Goal: Task Accomplishment & Management: Use online tool/utility

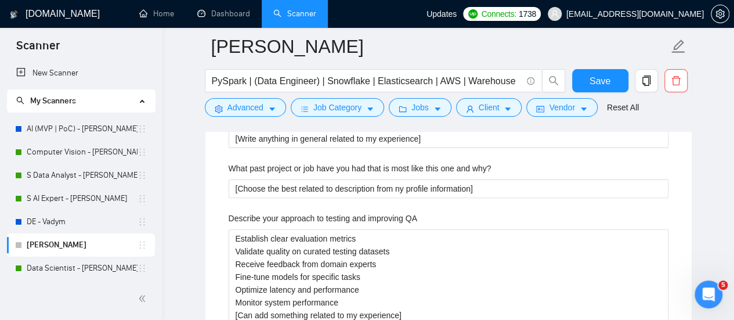
scroll to position [2291, 0]
click at [370, 237] on QA "Establish clear evaluation metrics Validate quality on curated testing datasets…" at bounding box center [449, 276] width 440 height 95
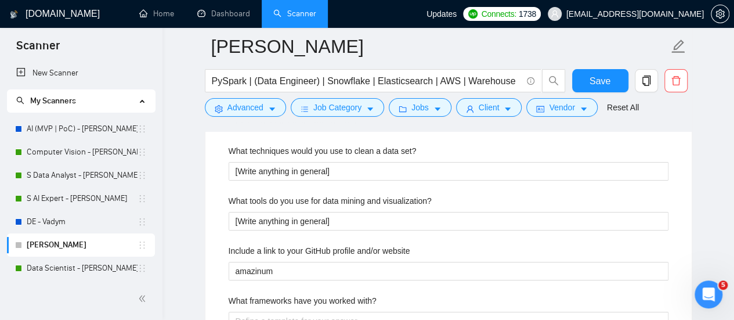
scroll to position [2116, 0]
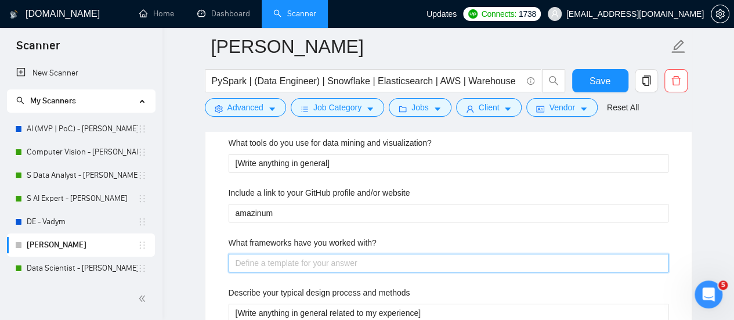
click at [339, 263] on with\? "What frameworks have you worked with?" at bounding box center [449, 263] width 440 height 18
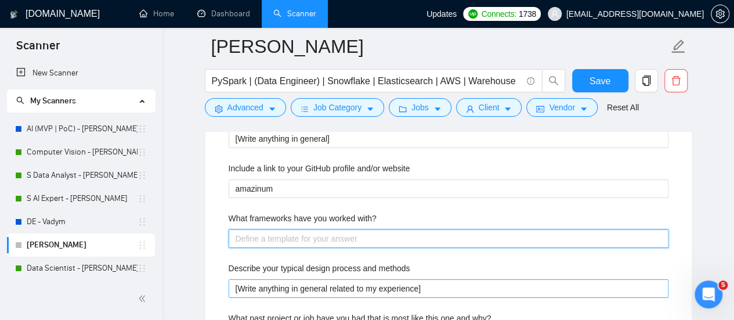
scroll to position [2174, 0]
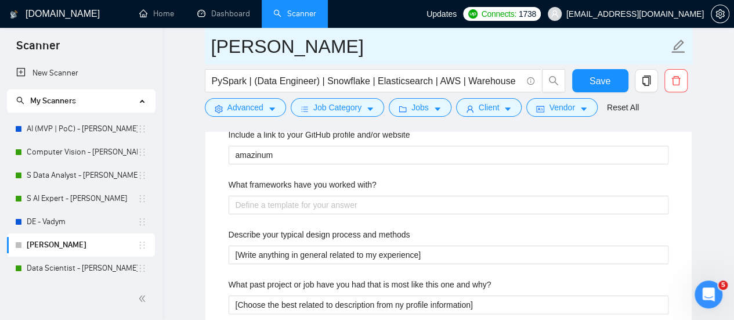
click at [498, 48] on input "[PERSON_NAME]" at bounding box center [439, 46] width 457 height 29
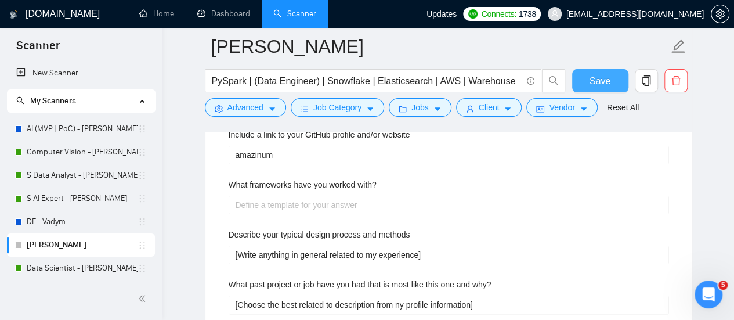
click at [614, 77] on button "Save" at bounding box center [600, 80] width 56 height 23
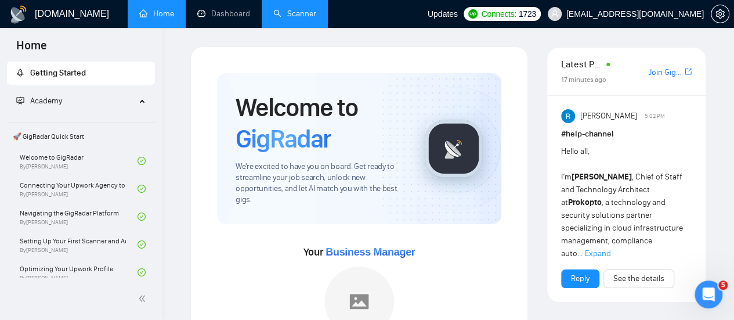
click at [303, 12] on link "Scanner" at bounding box center [294, 14] width 43 height 10
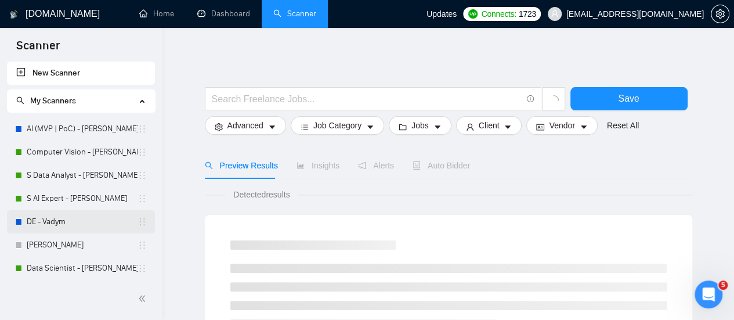
click at [75, 221] on link "DE - Vadym" at bounding box center [82, 221] width 111 height 23
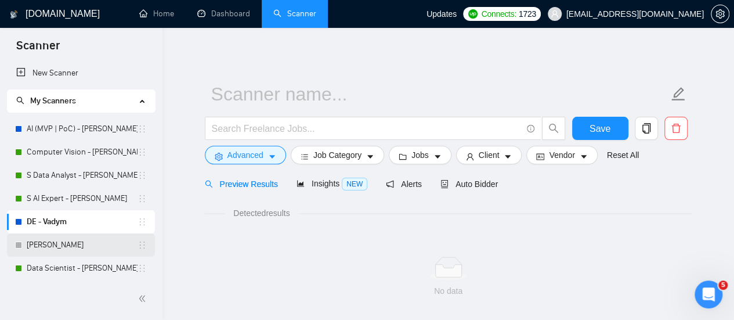
click at [63, 242] on link "[PERSON_NAME]" at bounding box center [82, 244] width 111 height 23
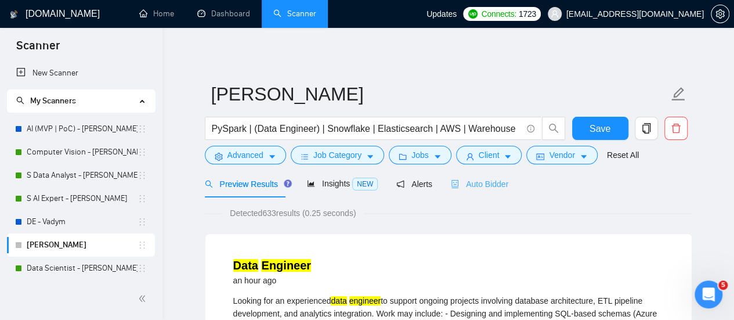
click at [488, 190] on div "Auto Bidder" at bounding box center [479, 183] width 57 height 27
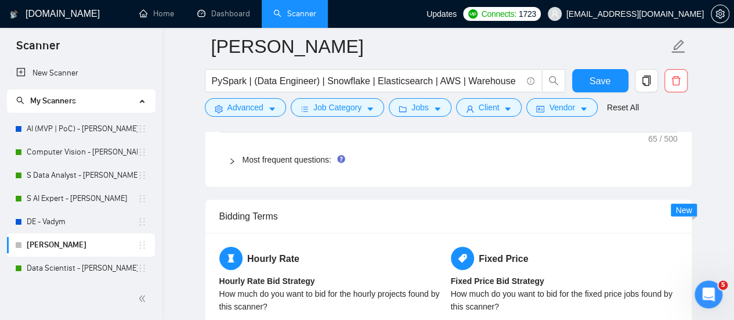
scroll to position [1625, 0]
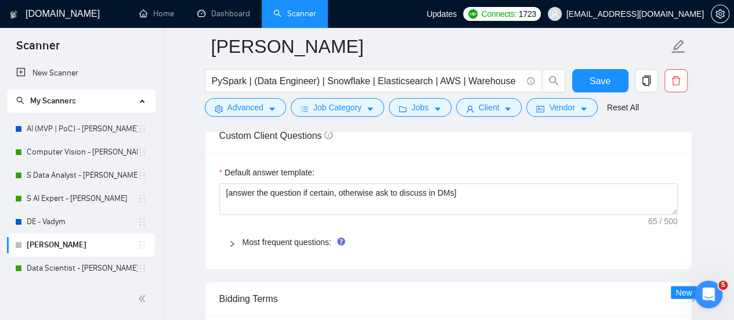
click at [269, 229] on div "Most frequent questions:" at bounding box center [448, 242] width 459 height 27
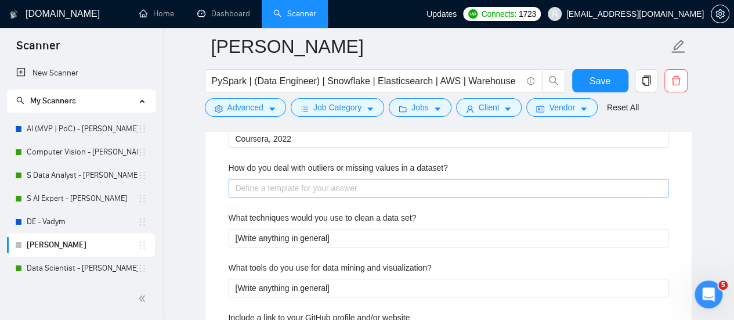
scroll to position [1974, 0]
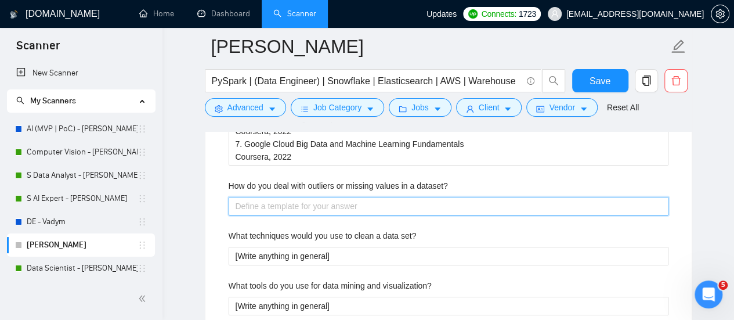
click at [294, 198] on dataset\? "How do you deal with outliers or missing values in a dataset?" at bounding box center [449, 206] width 440 height 18
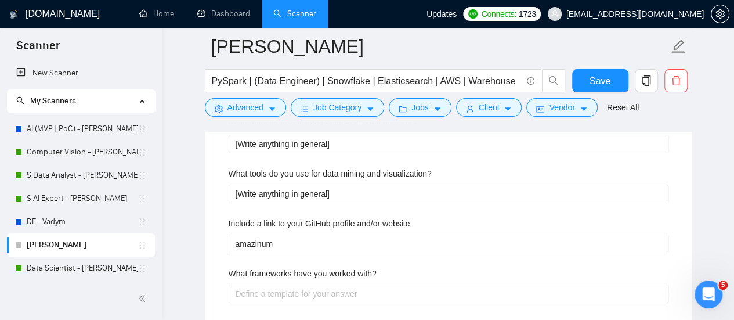
scroll to position [2090, 0]
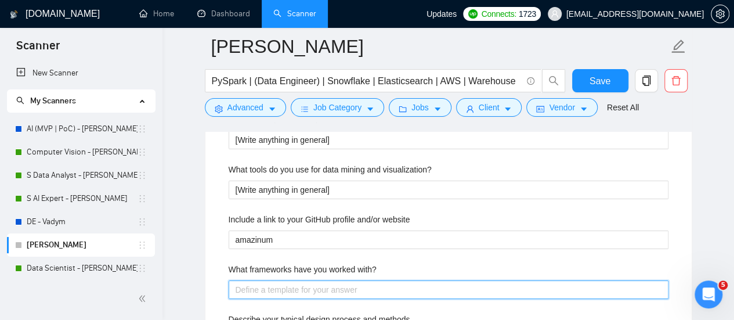
click at [294, 283] on with\? "What frameworks have you worked with?" at bounding box center [449, 289] width 440 height 18
paste with\? "1. Programming Languages: Python (Main), PySpark, TypeScript 2. Libraries/Frame…"
type with\? "1. Programming Languages: Python (Main), PySpark, TypeScript 2. Libraries/Frame…"
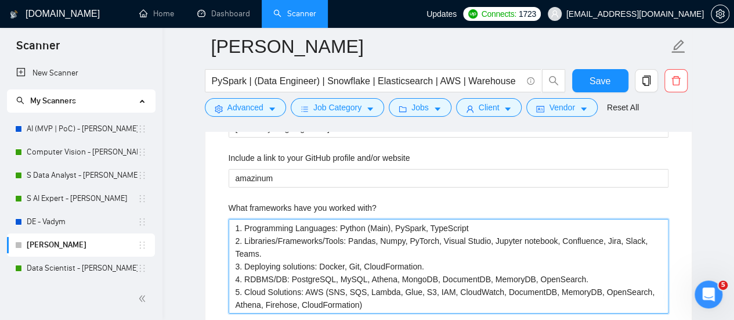
scroll to position [2194, 0]
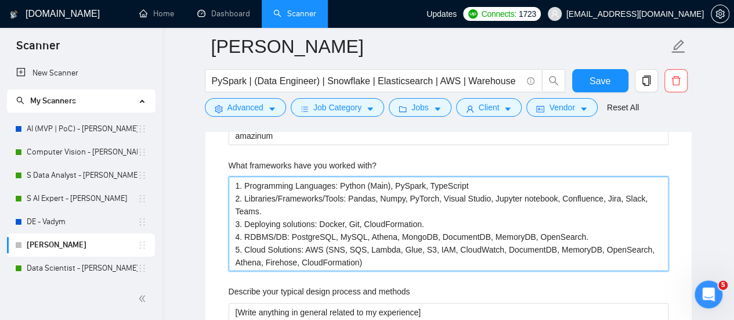
type with\? "1. Programming Languages: Python (Main), PySpark, TypeScript 2. Libraries/Frame…"
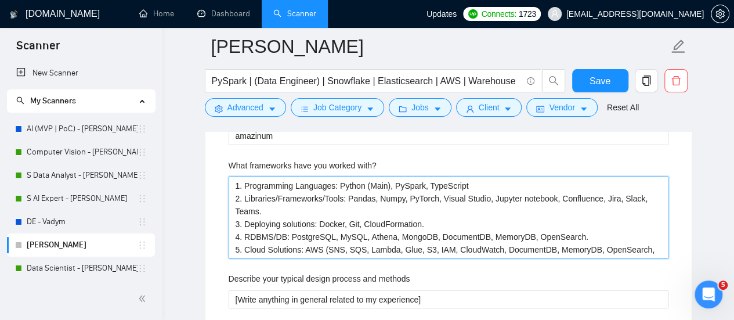
type with\? "1. Programming Languages: Python (Main), PySpark, TypeScript 2. Libraries/Frame…"
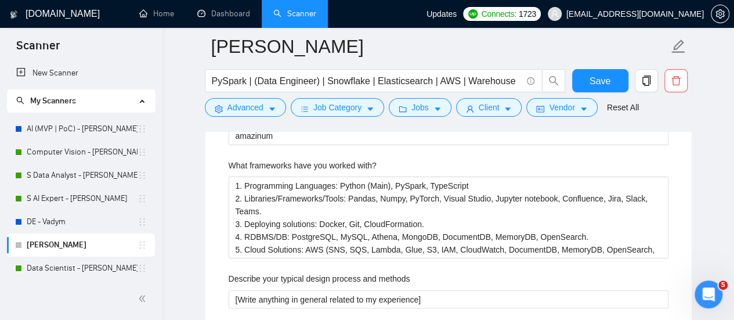
click at [208, 205] on div "Default answer template: [answer the question if certain, otherwise ask to disc…" at bounding box center [448, 126] width 486 height 1085
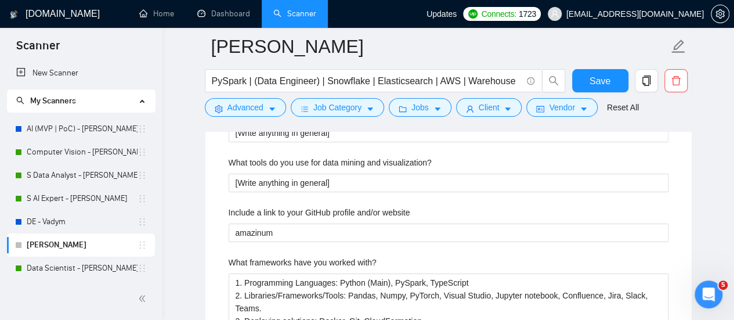
scroll to position [2019, 0]
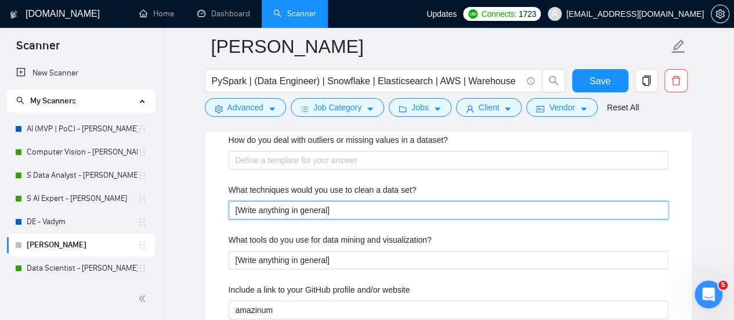
drag, startPoint x: 346, startPoint y: 200, endPoint x: 186, endPoint y: 213, distance: 160.1
click at [186, 213] on main "[PERSON_NAME] PySpark | (Data Engineer) | Snowflake | Elasticsearch | AWS | War…" at bounding box center [448, 60] width 535 height 4067
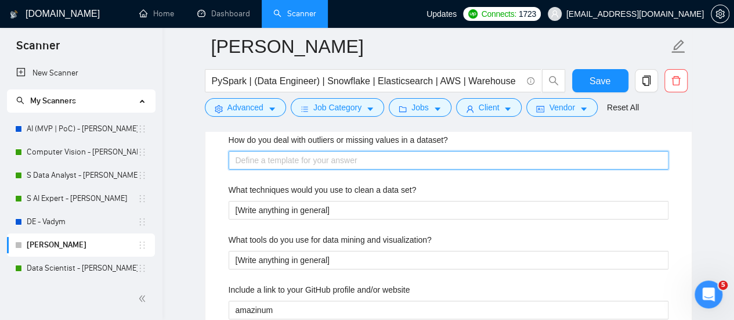
click at [272, 156] on dataset\? "How do you deal with outliers or missing values in a dataset?" at bounding box center [449, 160] width 440 height 18
paste dataset\? "[Write anything in general]"
type dataset\? "[Write anything in general]"
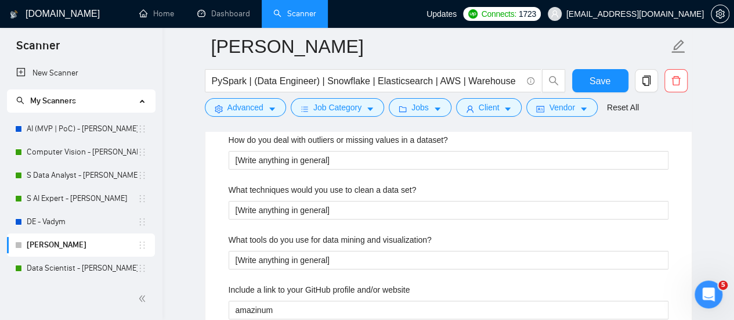
click at [233, 183] on label "What techniques would you use to clean a data set?" at bounding box center [323, 189] width 188 height 13
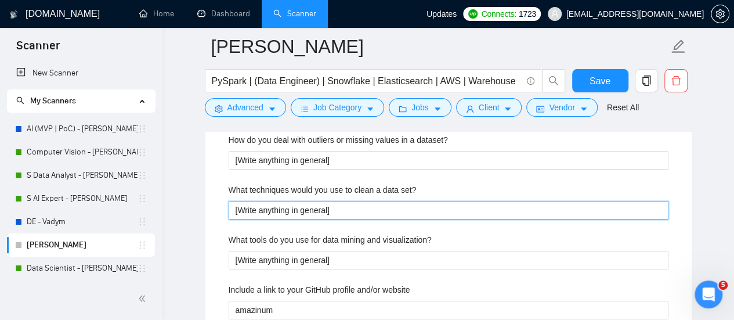
click at [233, 201] on set\? "[Write anything in general]" at bounding box center [449, 210] width 440 height 18
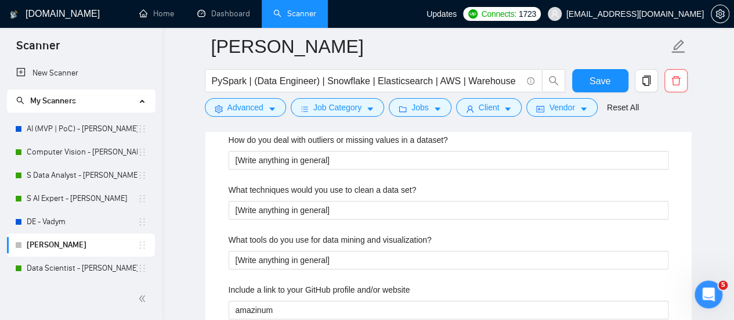
click at [200, 176] on main "[PERSON_NAME] PySpark | (Data Engineer) | Snowflake | Elasticsearch | AWS | War…" at bounding box center [448, 60] width 535 height 4067
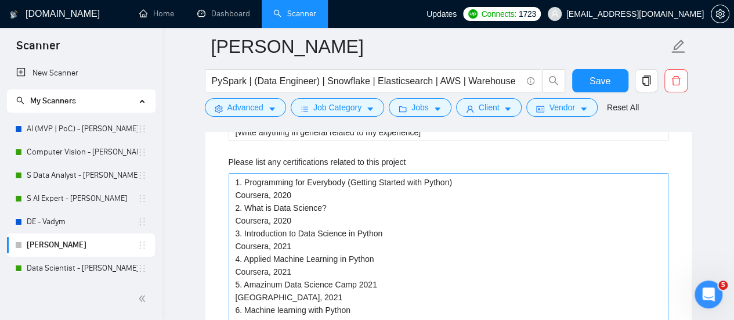
scroll to position [1787, 0]
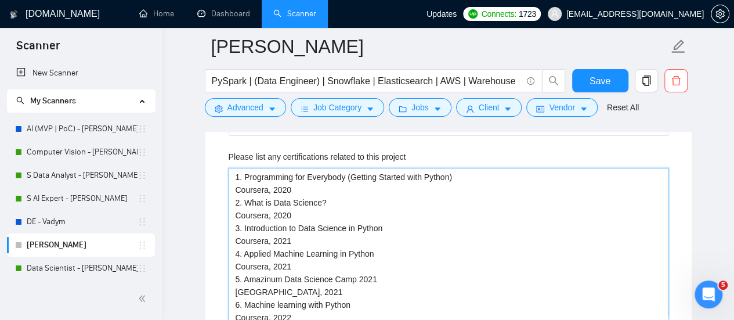
click at [284, 189] on project "1. Programming for Everybody (Getting Started with Python) Coursera, 2020 2. Wh…" at bounding box center [449, 260] width 440 height 184
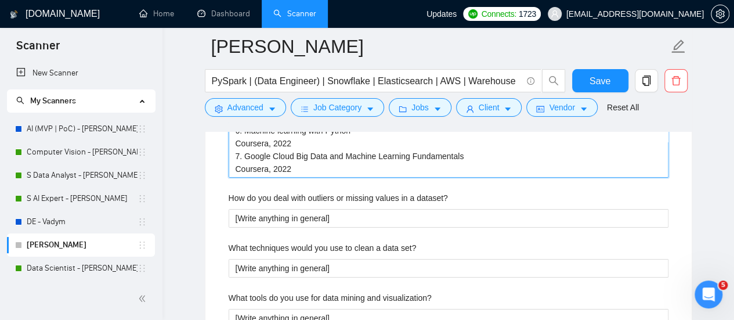
drag, startPoint x: 236, startPoint y: 174, endPoint x: 431, endPoint y: 169, distance: 195.1
click at [431, 169] on project "1. Programming for Everybody (Getting Started with Python) Coursera, 2020 2. Wh…" at bounding box center [449, 86] width 440 height 184
paste project "I will share in DM."
type project "I will share in DM."
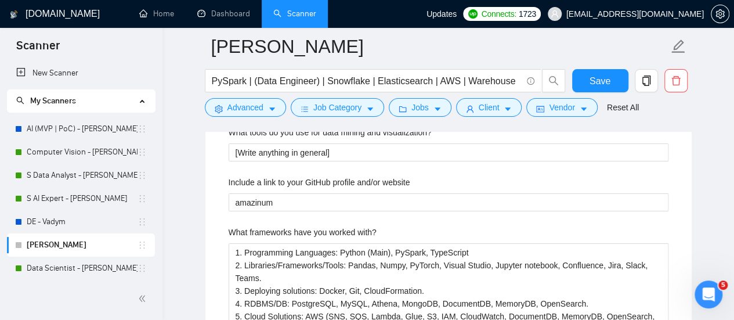
scroll to position [1953, 0]
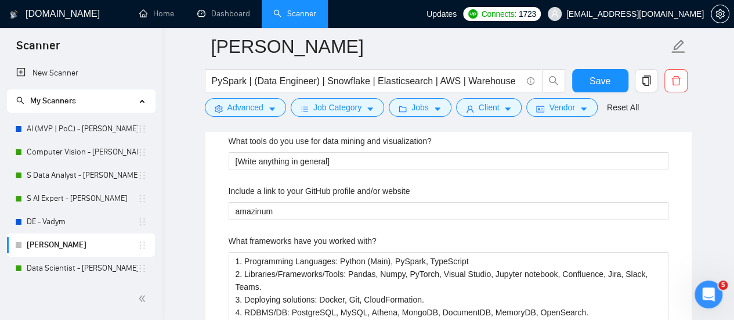
type project "I will share in DM."
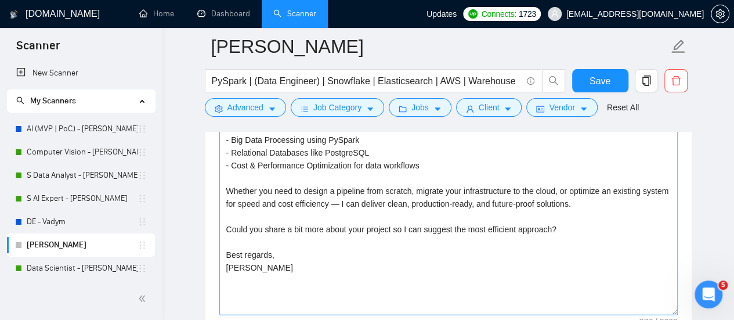
scroll to position [1372, 0]
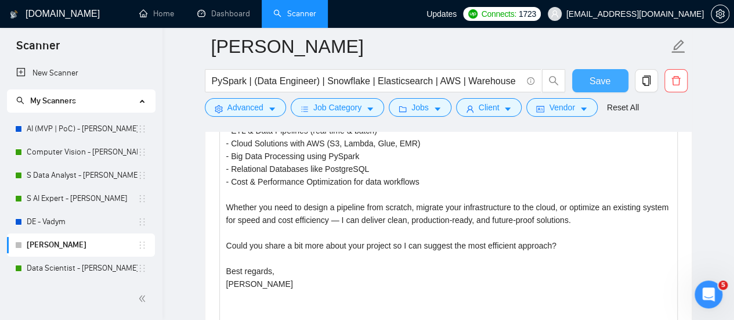
click at [598, 91] on button "Save" at bounding box center [600, 80] width 56 height 23
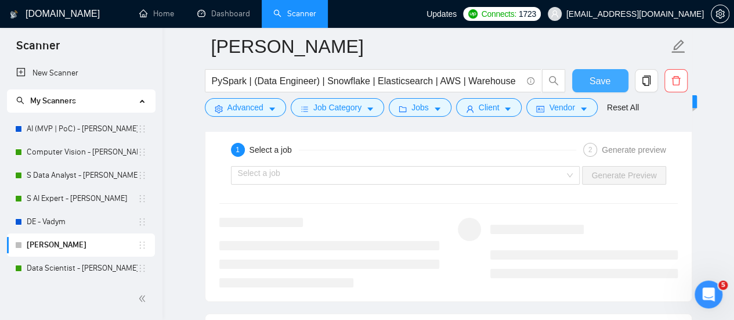
scroll to position [2185, 0]
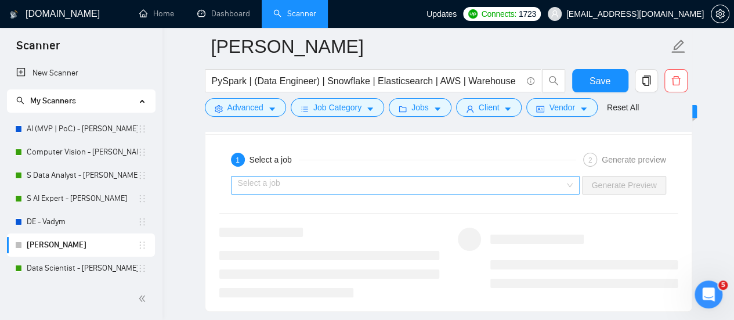
click at [294, 176] on input "search" at bounding box center [401, 184] width 327 height 17
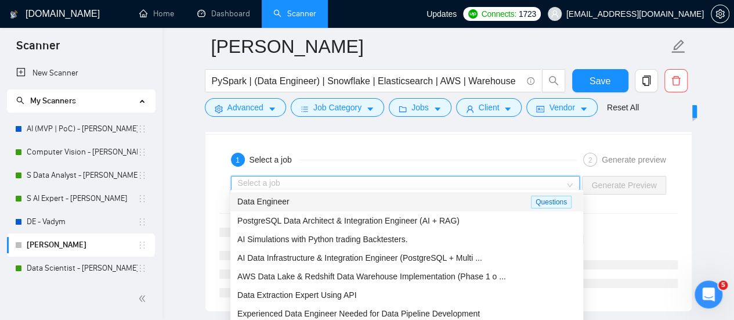
click at [273, 206] on span "Data Engineer" at bounding box center [263, 201] width 52 height 9
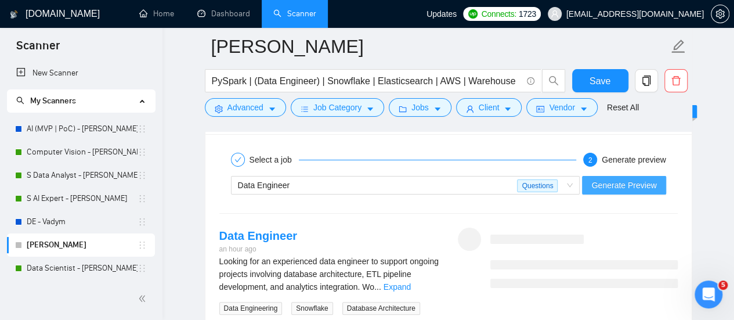
click at [614, 180] on span "Generate Preview" at bounding box center [623, 185] width 65 height 13
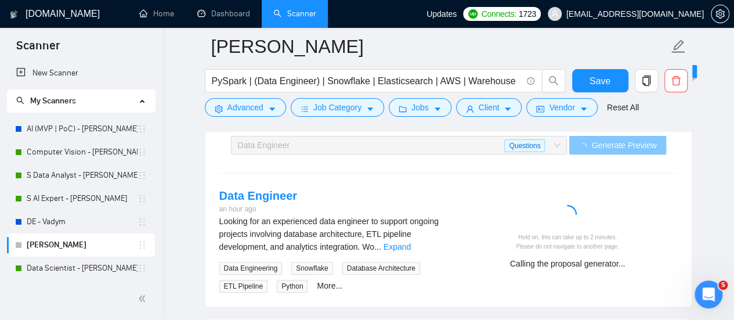
scroll to position [2243, 0]
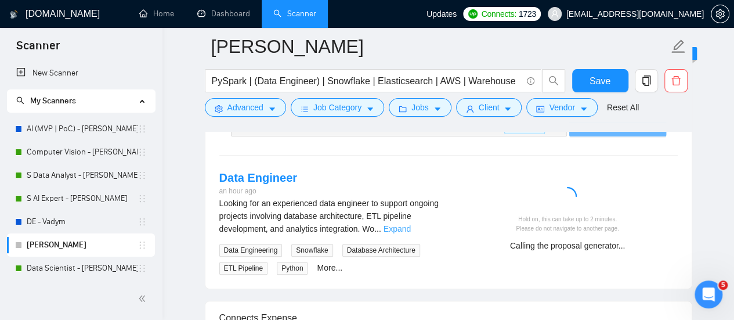
click at [411, 224] on link "Expand" at bounding box center [397, 228] width 27 height 9
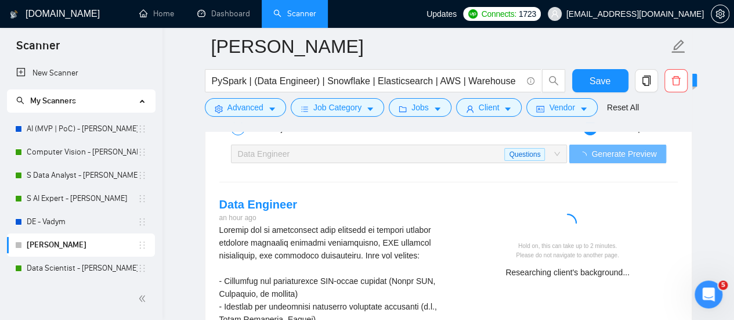
scroll to position [2301, 0]
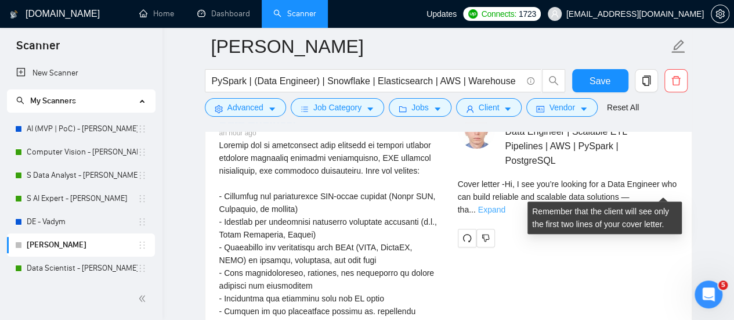
click at [506, 205] on link "Expand" at bounding box center [491, 209] width 27 height 9
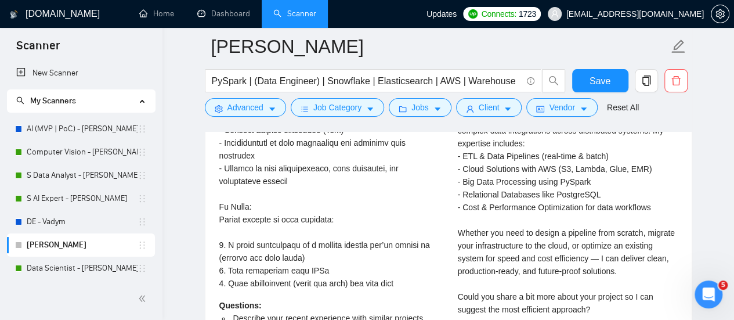
scroll to position [2649, 0]
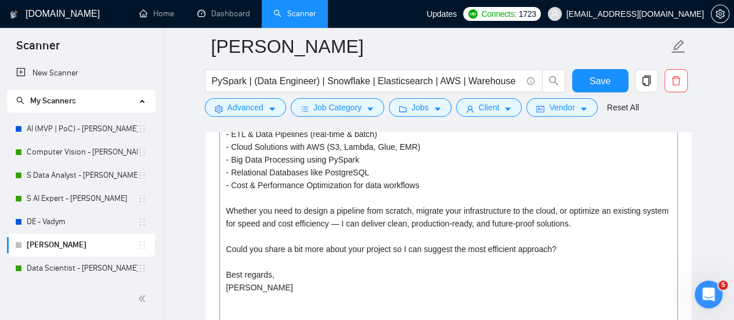
scroll to position [1372, 0]
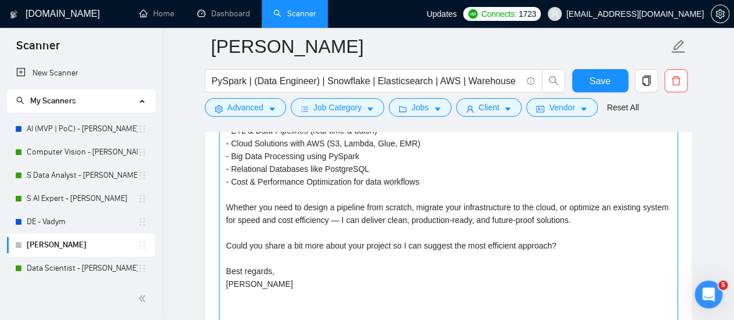
click at [290, 222] on textarea "Hi, I see you’re looking for a Data Engineer who can build reliable and scalabl…" at bounding box center [448, 200] width 459 height 261
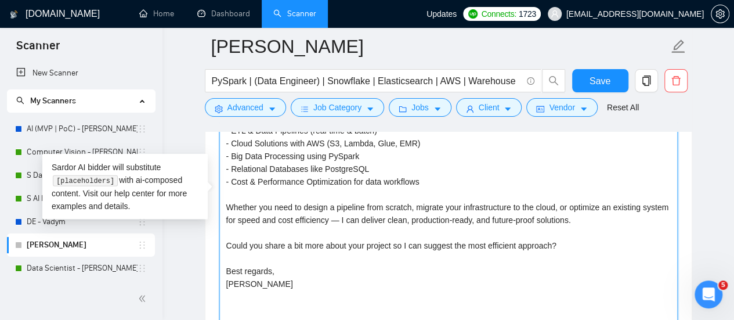
click at [358, 211] on textarea "Hi, I see you’re looking for a Data Engineer who can build reliable and scalabl…" at bounding box center [448, 200] width 459 height 261
drag, startPoint x: 601, startPoint y: 219, endPoint x: 223, endPoint y: 201, distance: 377.7
click at [223, 201] on textarea "Hi, I see you’re looking for a Data Engineer who can build reliable and scalabl…" at bounding box center [448, 200] width 459 height 261
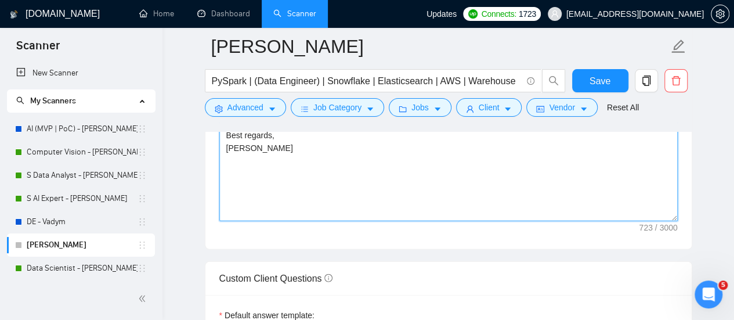
scroll to position [1662, 0]
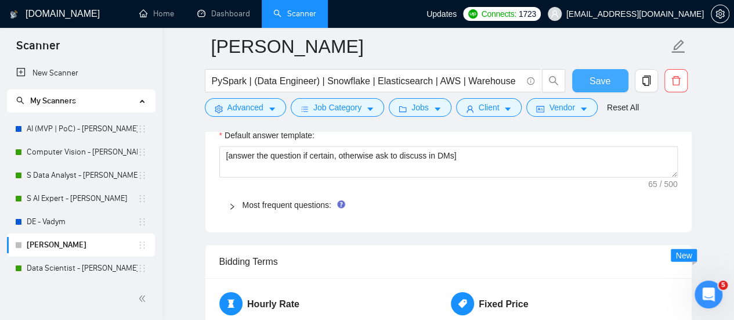
type textarea "Hi, I see you’re looking for a Data Engineer who can build reliable and scalabl…"
click at [603, 86] on span "Save" at bounding box center [600, 81] width 21 height 15
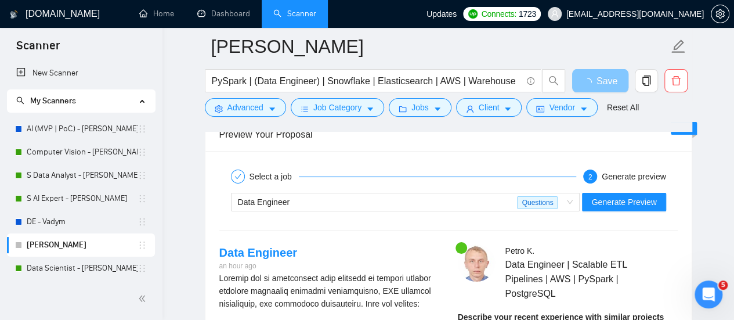
scroll to position [2185, 0]
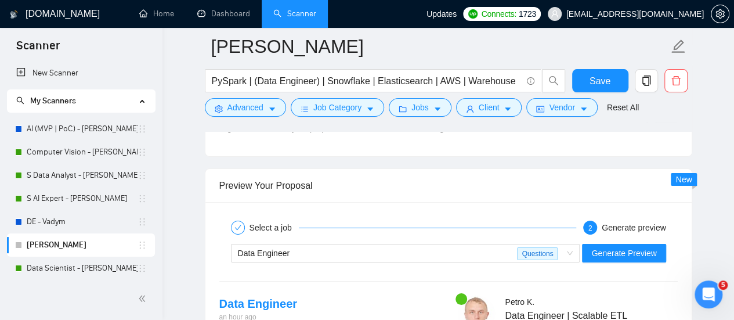
scroll to position [2069, 0]
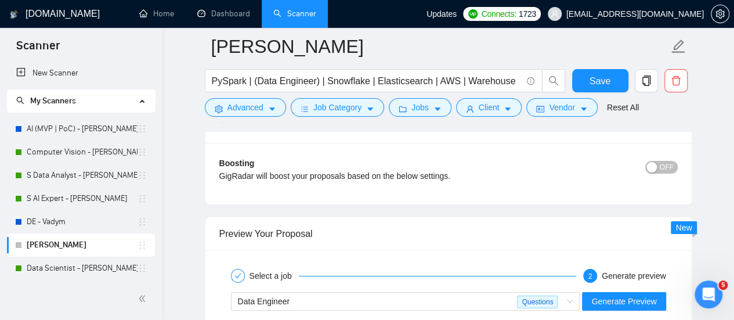
click at [295, 264] on div "Select a job 2 Generate preview" at bounding box center [448, 275] width 459 height 23
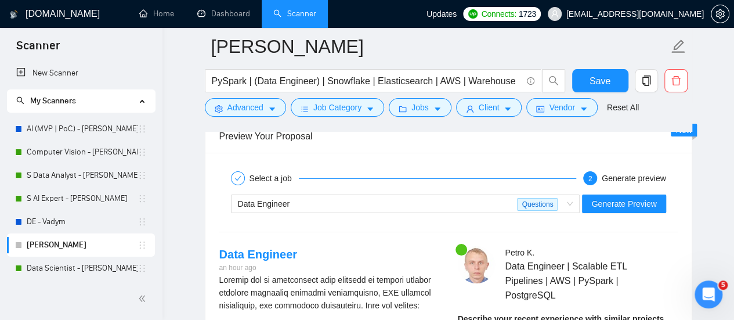
scroll to position [2127, 0]
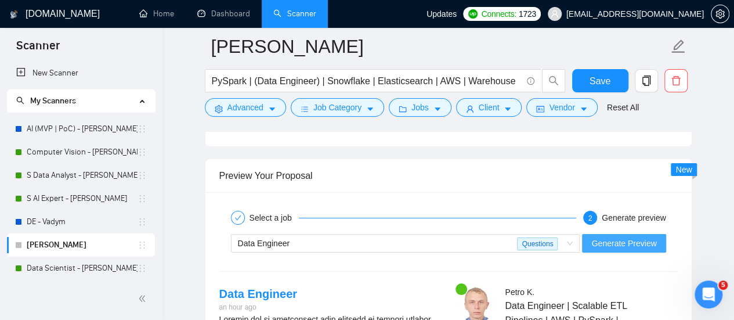
click at [621, 239] on span "Generate Preview" at bounding box center [623, 243] width 65 height 13
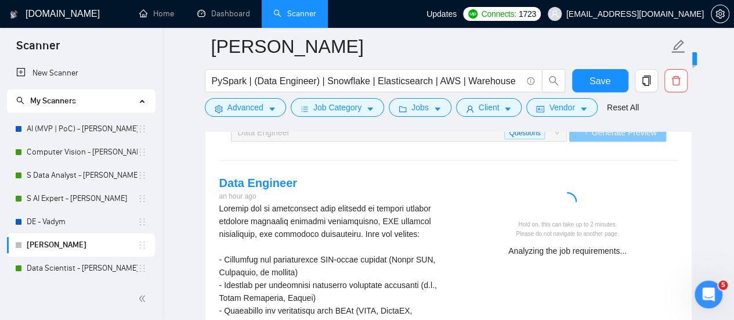
scroll to position [2243, 0]
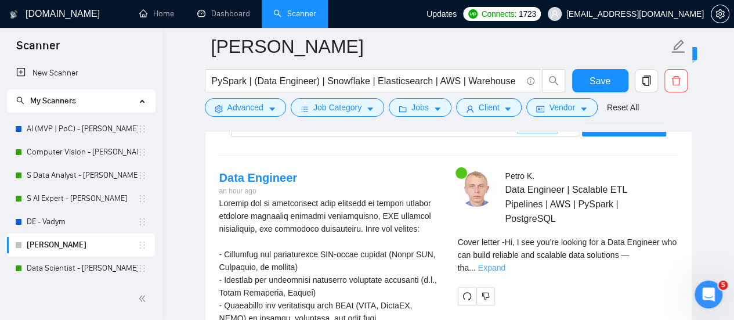
click at [506, 263] on link "Expand" at bounding box center [491, 267] width 27 height 9
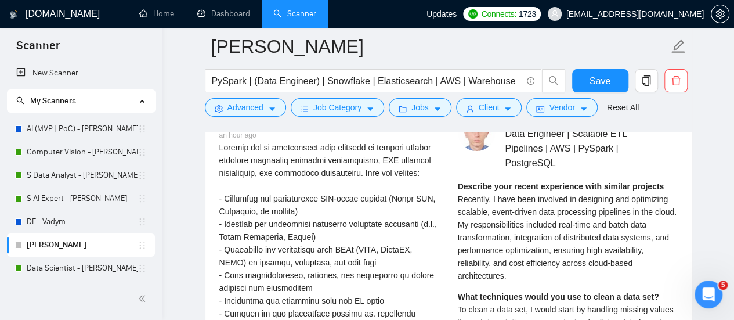
scroll to position [2301, 0]
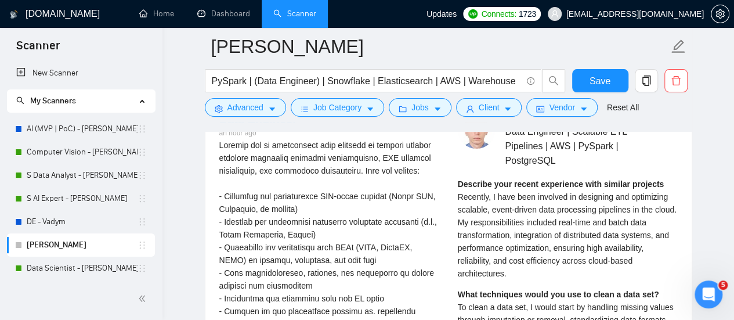
click at [565, 214] on span "Recently, I have been involved in designing and optimizing scalable, event-driv…" at bounding box center [567, 235] width 219 height 86
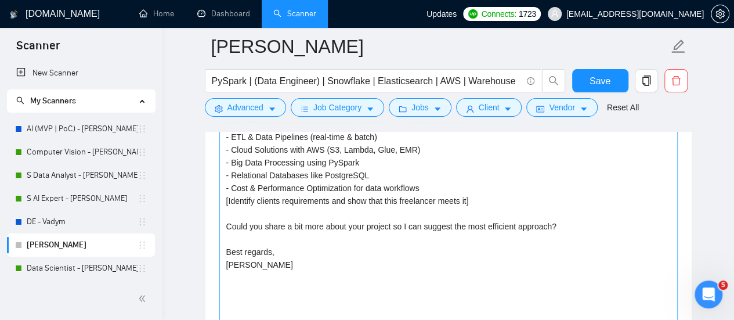
scroll to position [1314, 0]
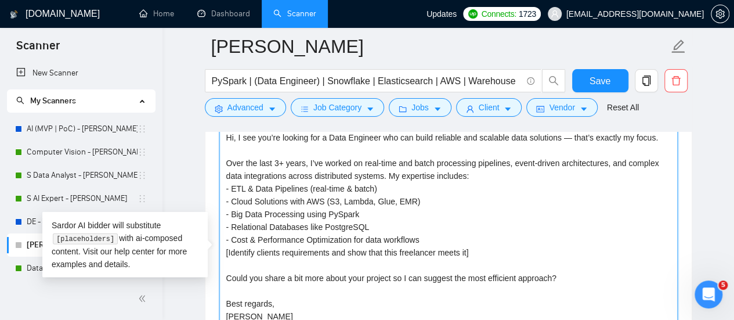
drag, startPoint x: 437, startPoint y: 221, endPoint x: 463, endPoint y: 217, distance: 25.9
click at [437, 221] on textarea "Hi, I see you’re looking for a Data Engineer who can build reliable and scalabl…" at bounding box center [448, 258] width 459 height 261
drag, startPoint x: 453, startPoint y: 237, endPoint x: 221, endPoint y: 160, distance: 244.3
click at [221, 160] on textarea "Hi, I see you’re looking for a Data Engineer who can build reliable and scalabl…" at bounding box center [448, 258] width 459 height 261
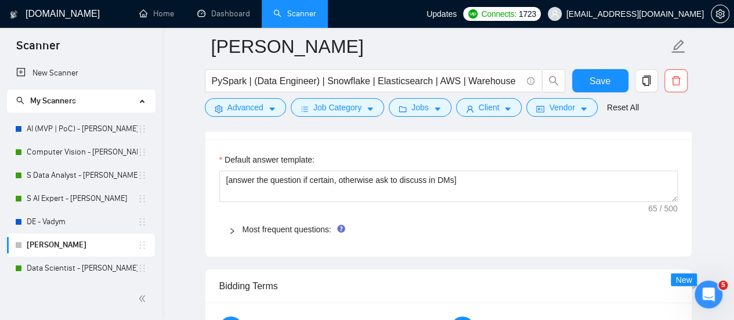
scroll to position [1721, 0]
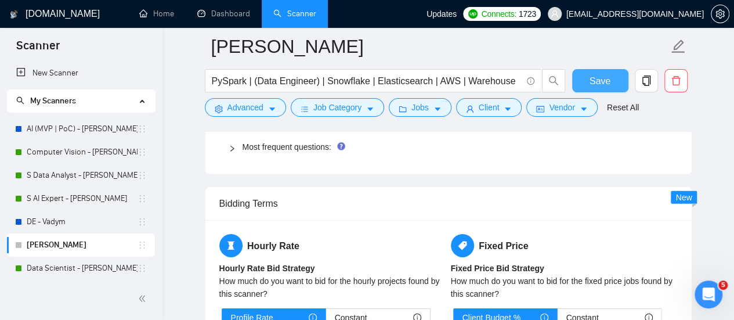
type textarea "Hi, I see you’re looking for a Data Engineer who can build reliable and scalabl…"
click at [613, 75] on button "Save" at bounding box center [600, 80] width 56 height 23
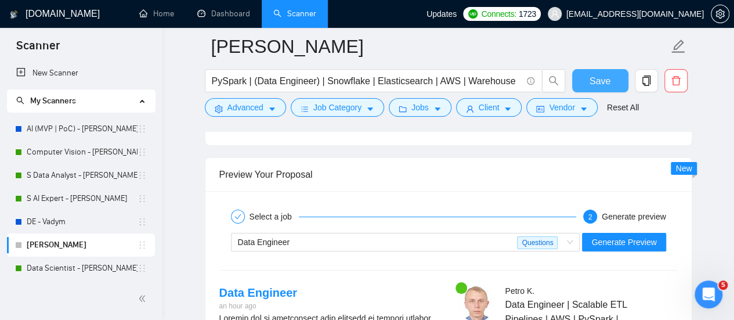
scroll to position [2127, 0]
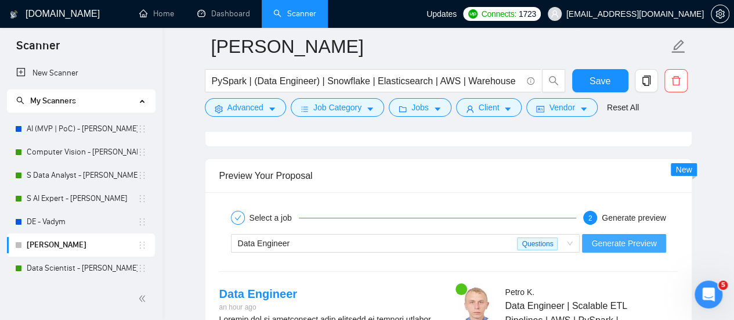
click at [616, 237] on span "Generate Preview" at bounding box center [623, 243] width 65 height 13
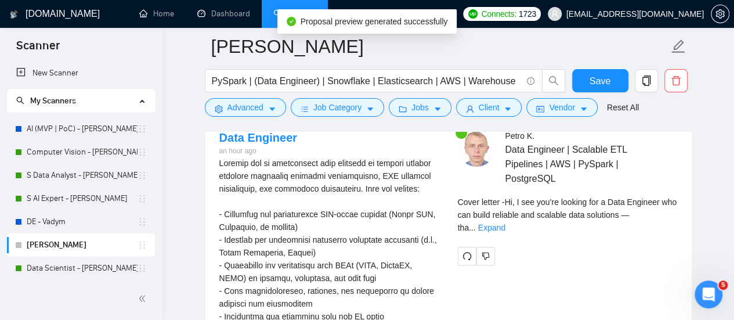
scroll to position [2243, 0]
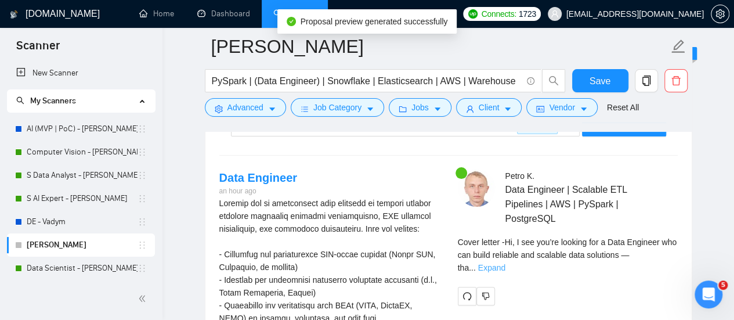
click at [506, 263] on link "Expand" at bounding box center [491, 267] width 27 height 9
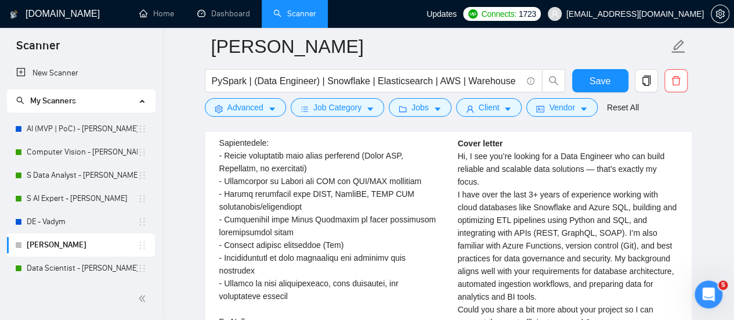
scroll to position [2649, 0]
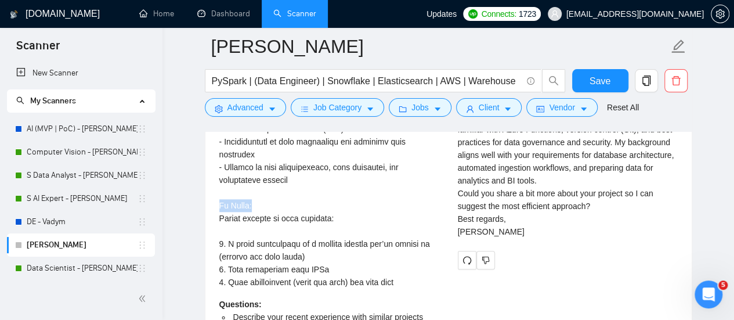
drag, startPoint x: 256, startPoint y: 212, endPoint x: 211, endPoint y: 209, distance: 44.8
click at [211, 209] on div "Data Engineer an hour ago Questions: Describe your recent experience with simil…" at bounding box center [329, 69] width 239 height 612
click at [316, 185] on div "Looking for an experienced data engineer to support ongoing projects involving …" at bounding box center [329, 39] width 220 height 498
drag, startPoint x: 259, startPoint y: 205, endPoint x: 215, endPoint y: 212, distance: 44.2
click at [215, 212] on div "Data Engineer an hour ago Questions: Describe your recent experience with simil…" at bounding box center [329, 69] width 239 height 612
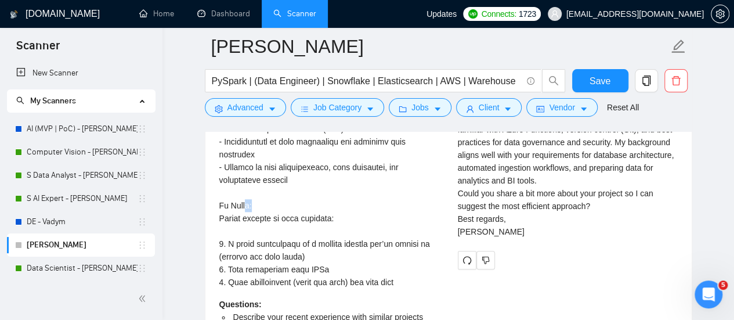
drag, startPoint x: 261, startPoint y: 207, endPoint x: 247, endPoint y: 204, distance: 14.4
click at [246, 204] on div "Looking for an experienced data engineer to support ongoing projects involving …" at bounding box center [329, 39] width 220 height 498
click at [251, 206] on div "Looking for an experienced data engineer to support ongoing projects involving …" at bounding box center [329, 39] width 220 height 498
drag, startPoint x: 252, startPoint y: 211, endPoint x: 212, endPoint y: 210, distance: 39.5
click at [212, 210] on div "Data Engineer an hour ago Questions: Describe your recent experience with simil…" at bounding box center [329, 69] width 239 height 612
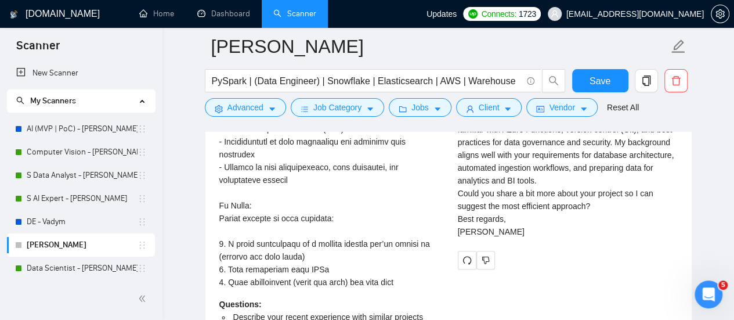
click at [247, 240] on div "Looking for an experienced data engineer to support ongoing projects involving …" at bounding box center [329, 39] width 220 height 498
drag, startPoint x: 344, startPoint y: 227, endPoint x: 211, endPoint y: 210, distance: 134.6
click at [211, 210] on div "Data Engineer an hour ago Questions: Describe your recent experience with simil…" at bounding box center [329, 69] width 239 height 612
copy div "To Apply: Please include in your proposal:"
click at [370, 208] on div "Looking for an experienced data engineer to support ongoing projects involving …" at bounding box center [329, 39] width 220 height 498
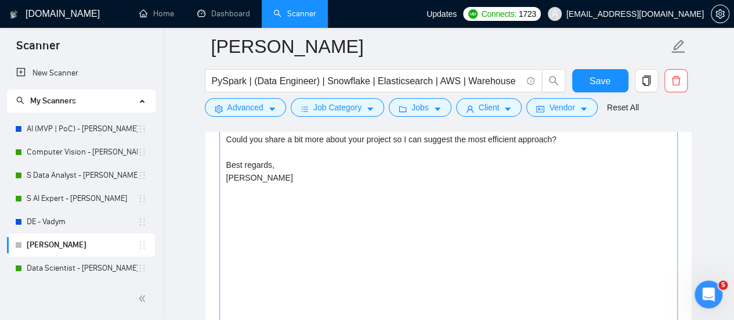
scroll to position [1256, 0]
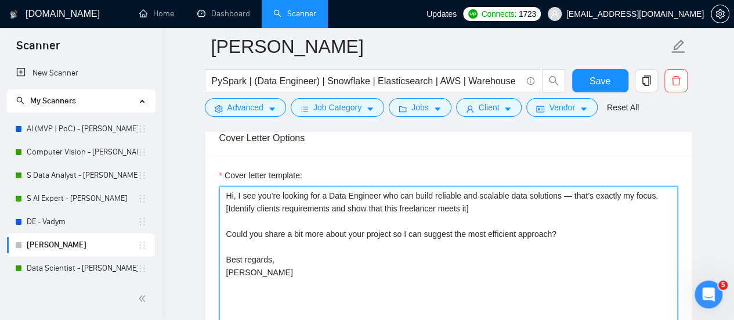
click at [303, 232] on textarea "Hi, I see you’re looking for a Data Engineer who can build reliable and scalabl…" at bounding box center [448, 316] width 459 height 261
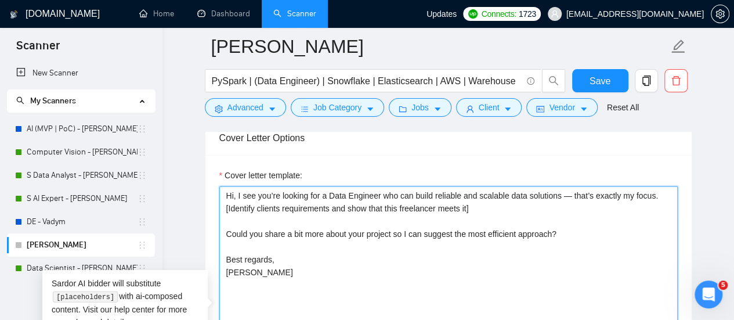
click at [474, 225] on textarea "Hi, I see you’re looking for a Data Engineer who can build reliable and scalabl…" at bounding box center [448, 316] width 459 height 261
click at [481, 212] on textarea "Hi, I see you’re looking for a Data Engineer who can build reliable and scalabl…" at bounding box center [448, 316] width 459 height 261
click at [484, 201] on textarea "Hi, I see you’re looking for a Data Engineer who can build reliable and scalabl…" at bounding box center [448, 316] width 459 height 261
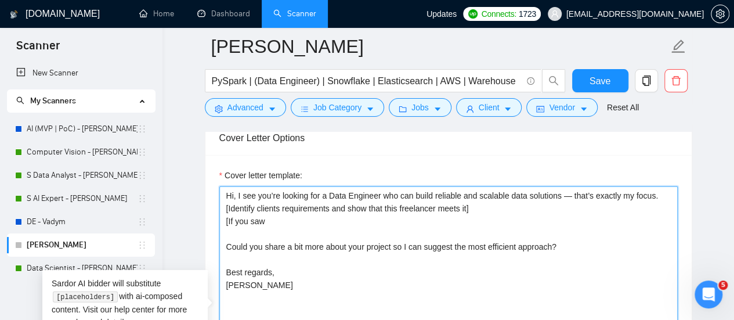
paste textarea "To Apply: Please include in your proposal:"
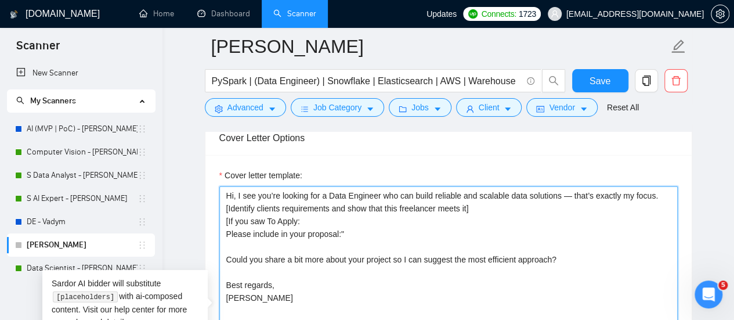
click at [226, 229] on textarea "Hi, I see you’re looking for a Data Engineer who can build reliable and scalabl…" at bounding box center [448, 316] width 459 height 261
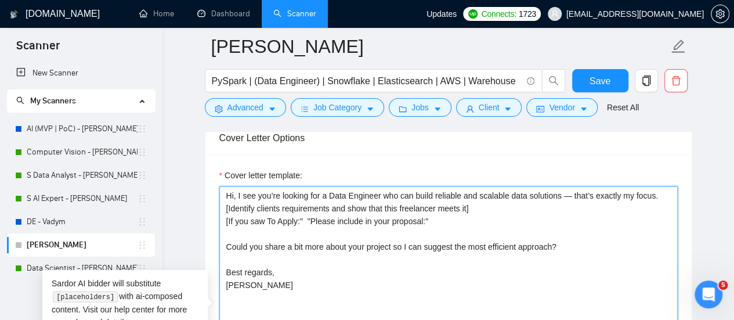
click at [266, 219] on textarea "Hi, I see you’re looking for a Data Engineer who can build reliable and scalabl…" at bounding box center [448, 316] width 459 height 261
click at [309, 219] on textarea "Hi, I see you’re looking for a Data Engineer who can build reliable and scalabl…" at bounding box center [448, 316] width 459 height 261
click at [308, 218] on textarea "Hi, I see you’re looking for a Data Engineer who can build reliable and scalabl…" at bounding box center [448, 316] width 459 height 261
click at [445, 218] on textarea "Hi, I see you’re looking for a Data Engineer who can build reliable and scalabl…" at bounding box center [448, 316] width 459 height 261
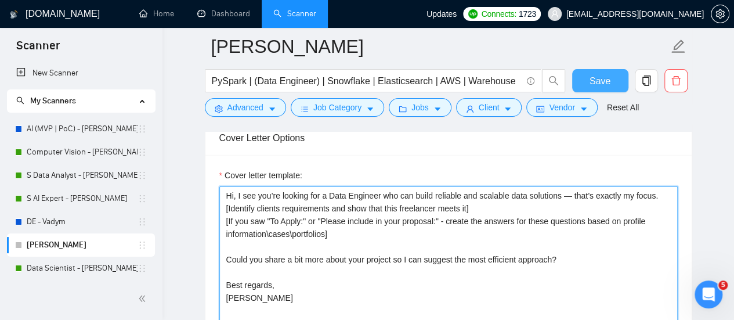
type textarea "Hi, I see you’re looking for a Data Engineer who can build reliable and scalabl…"
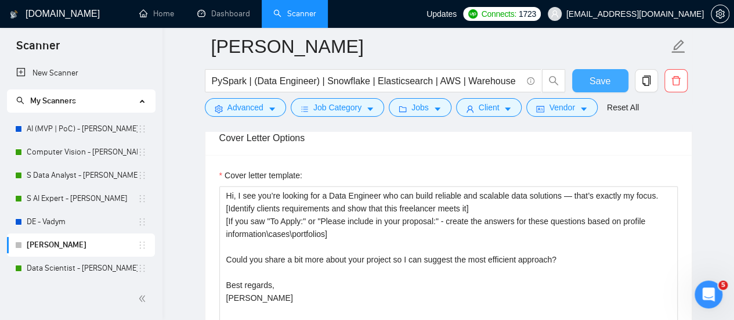
click at [599, 78] on span "Save" at bounding box center [600, 81] width 21 height 15
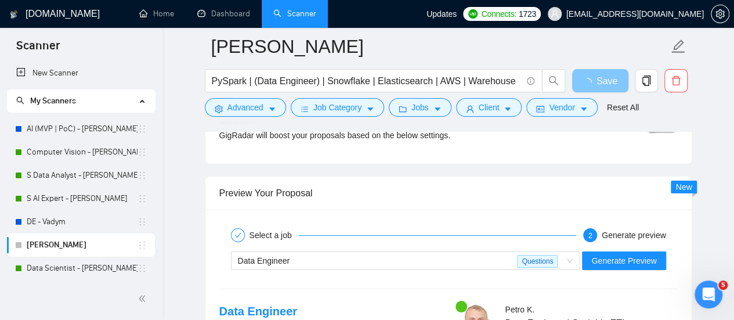
scroll to position [2185, 0]
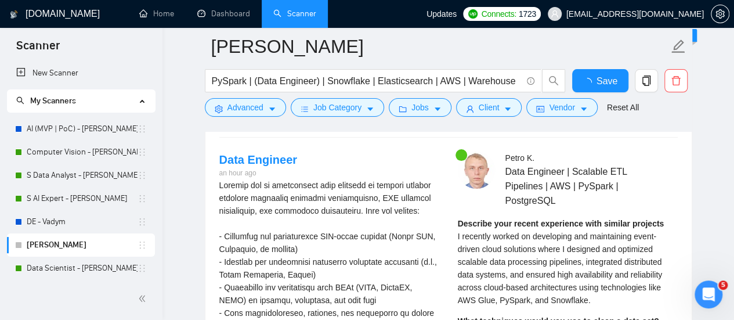
click at [610, 175] on span "Data Engineer | Scalable ETL Pipelines | AWS | PySpark | PostgreSQL" at bounding box center [574, 186] width 138 height 44
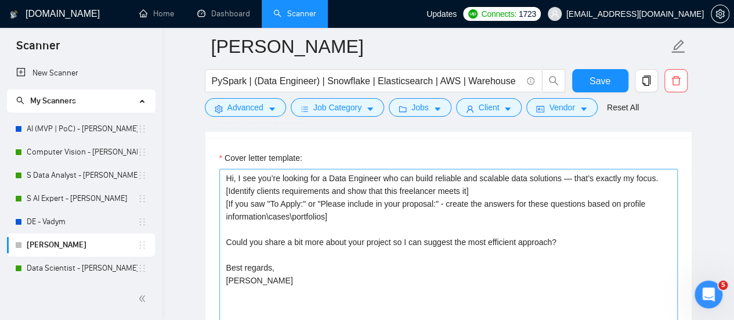
scroll to position [1256, 0]
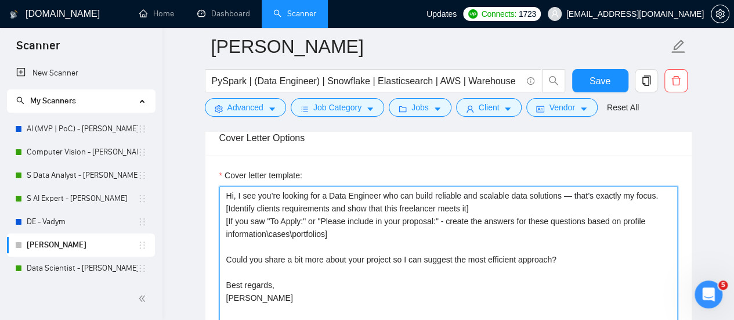
click at [360, 243] on textarea "Hi, I see you’re looking for a Data Engineer who can build reliable and scalabl…" at bounding box center [448, 316] width 459 height 261
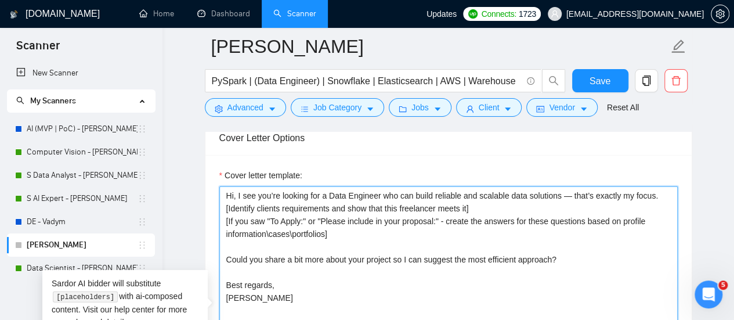
click at [264, 215] on textarea "Hi, I see you’re looking for a Data Engineer who can build reliable and scalabl…" at bounding box center [448, 316] width 459 height 261
type textarea "Hi, I see you’re looking for a Data Engineer who can build reliable and scalabl…"
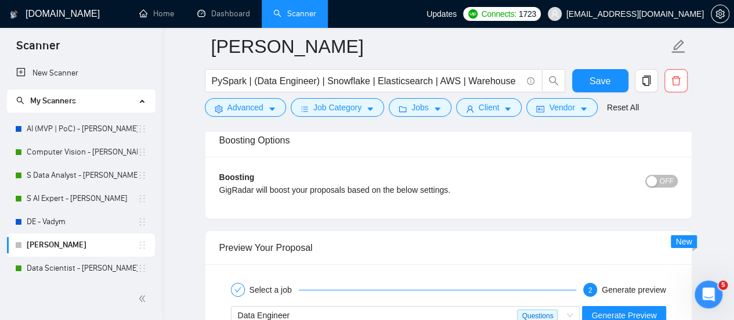
scroll to position [2127, 0]
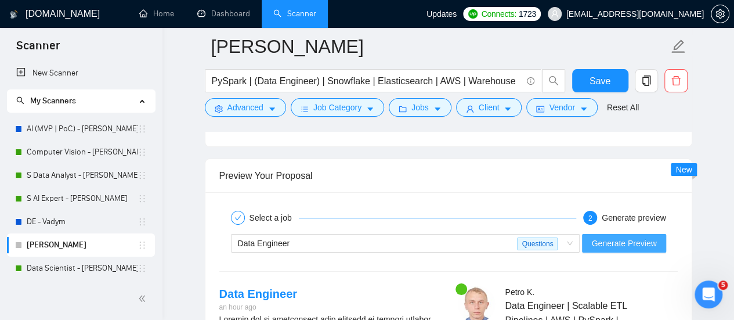
click at [609, 240] on span "Generate Preview" at bounding box center [623, 243] width 65 height 13
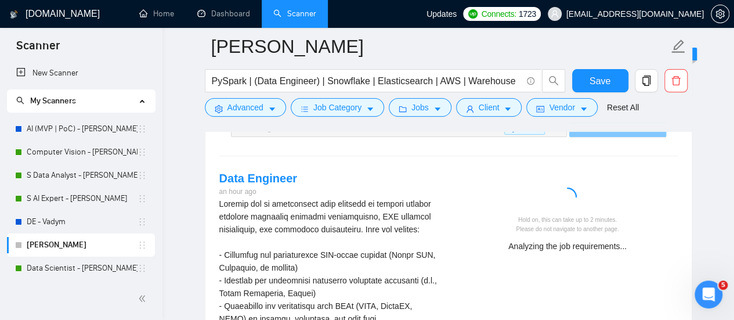
scroll to position [2243, 0]
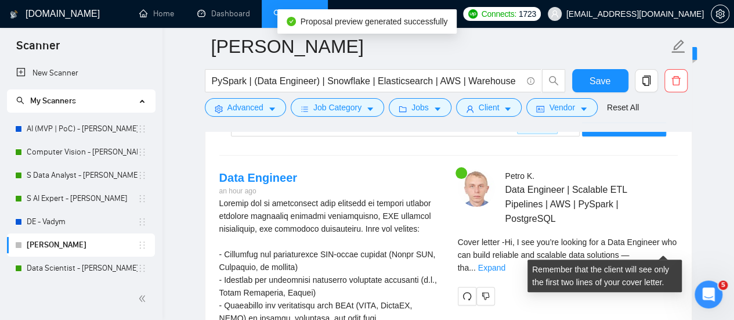
click at [661, 237] on span "Cover letter - Hi, I see you’re looking for a Data Engineer who can build relia…" at bounding box center [567, 254] width 219 height 35
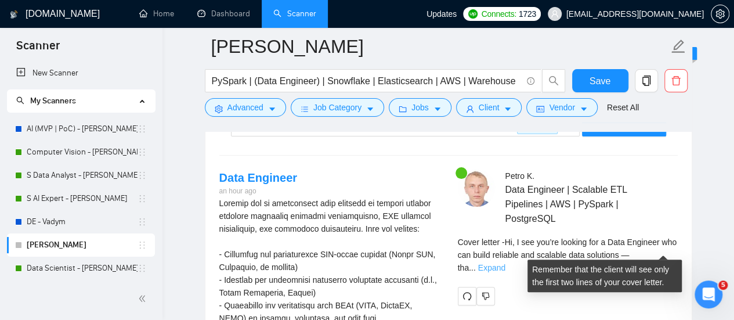
click at [506, 263] on link "Expand" at bounding box center [491, 267] width 27 height 9
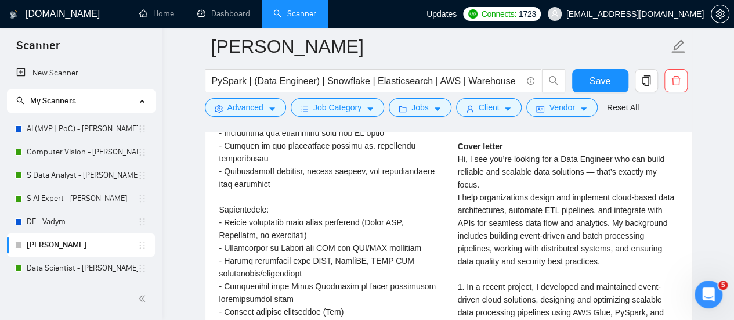
scroll to position [2533, 0]
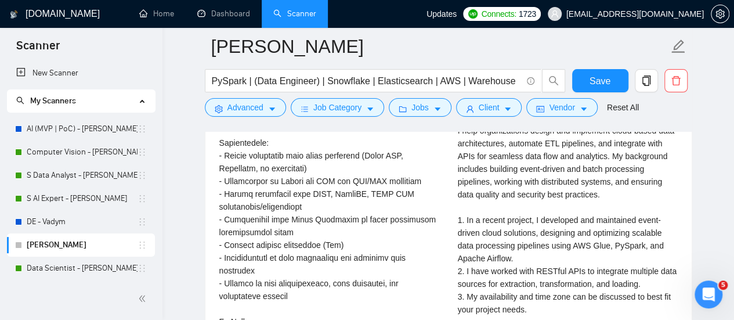
click at [544, 244] on div "Cover letter Hi, I see you’re looking for a Data Engineer who can build reliabl…" at bounding box center [568, 232] width 220 height 319
click at [546, 227] on div "Cover letter Hi, I see you’re looking for a Data Engineer who can build reliabl…" at bounding box center [568, 232] width 220 height 319
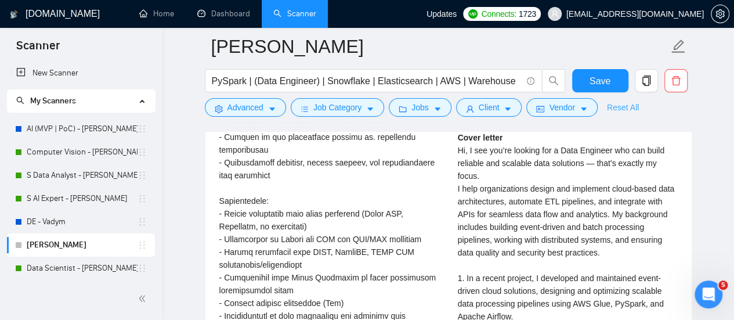
scroll to position [2243, 0]
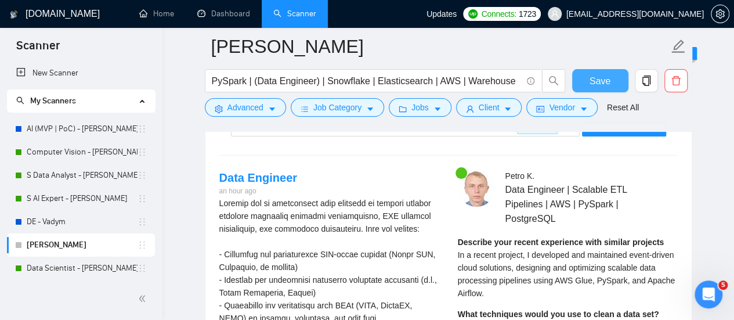
drag, startPoint x: 608, startPoint y: 78, endPoint x: 603, endPoint y: 84, distance: 8.6
click at [608, 78] on span "Save" at bounding box center [600, 81] width 21 height 15
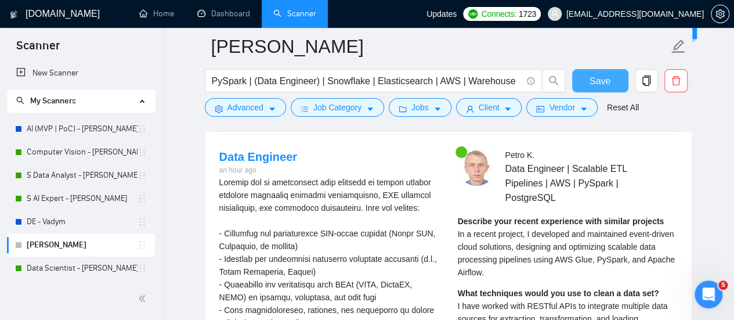
scroll to position [2127, 0]
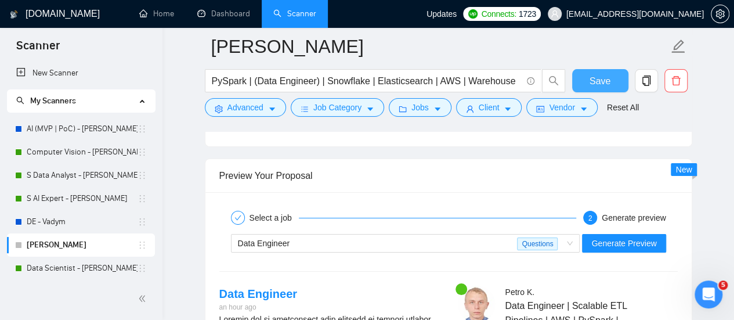
click at [266, 239] on span "Data Engineer" at bounding box center [264, 243] width 52 height 9
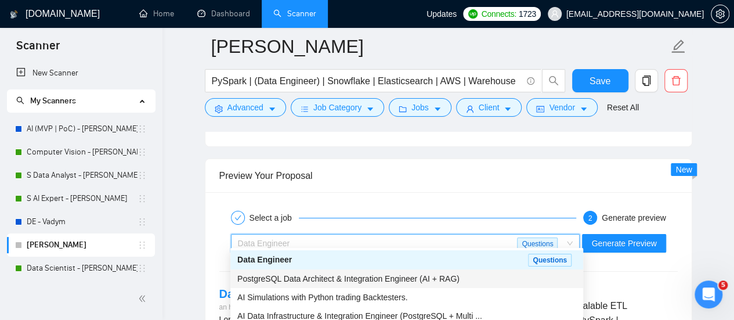
click at [283, 278] on span "PostgreSQL Data Architect & Integration Engineer (AI + RAG)" at bounding box center [348, 278] width 222 height 9
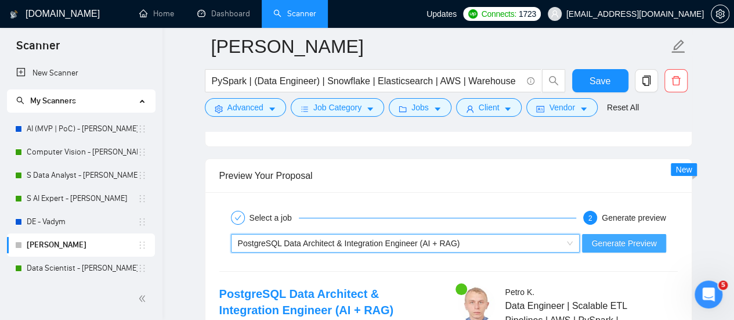
click at [603, 239] on span "Generate Preview" at bounding box center [623, 243] width 65 height 13
